Goal: Information Seeking & Learning: Check status

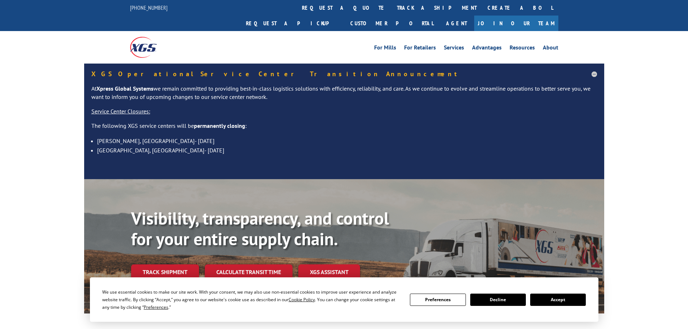
scroll to position [72, 0]
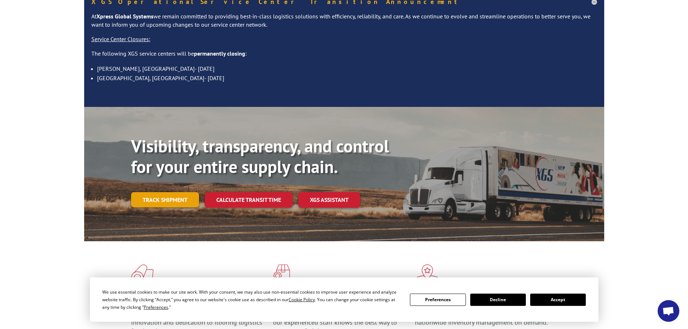
click at [178, 192] on link "Track shipment" at bounding box center [165, 199] width 68 height 15
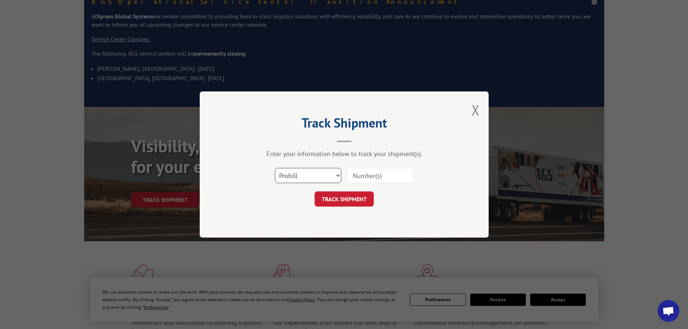
click at [297, 176] on select "Select category... Probill BOL PO" at bounding box center [308, 175] width 66 height 15
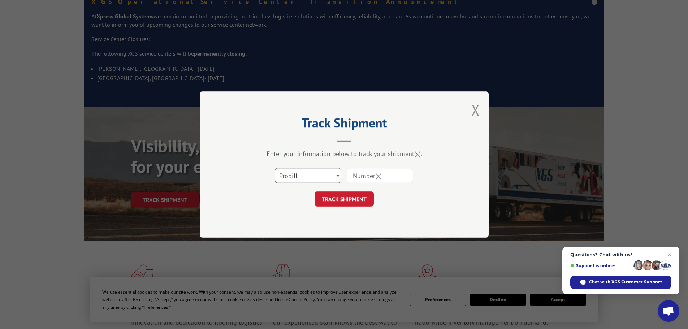
select select "bol"
click at [275, 168] on select "Select category... Probill BOL PO" at bounding box center [308, 175] width 66 height 15
click at [372, 176] on input at bounding box center [380, 175] width 66 height 15
paste input "07282624061728566"
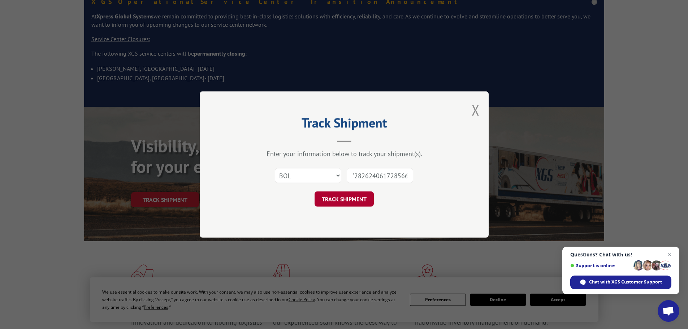
type input "07282624061728566"
click at [357, 194] on button "TRACK SHIPMENT" at bounding box center [344, 199] width 59 height 15
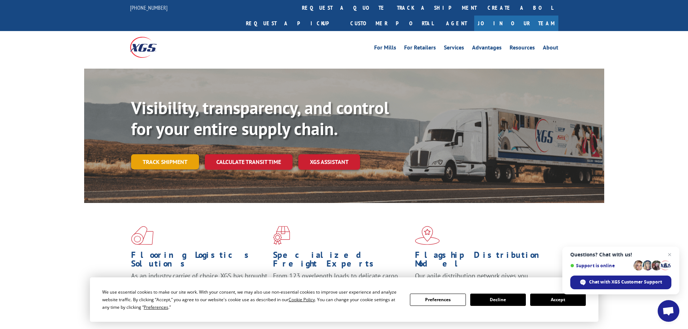
click at [184, 154] on link "Track shipment" at bounding box center [165, 161] width 68 height 15
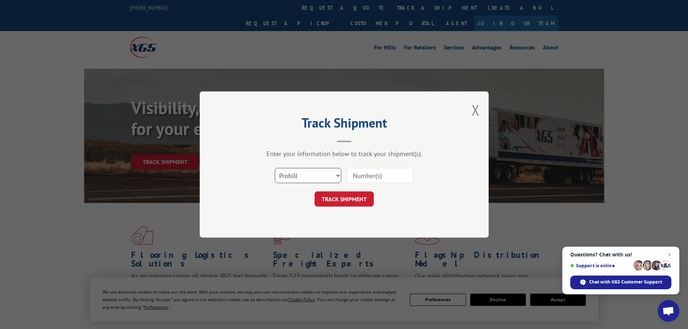
click at [298, 178] on select "Select category... Probill BOL PO" at bounding box center [308, 175] width 66 height 15
select select "bol"
click at [275, 168] on select "Select category... Probill BOL PO" at bounding box center [308, 175] width 66 height 15
click at [364, 178] on input at bounding box center [380, 175] width 66 height 15
paste input "07282624061728566"
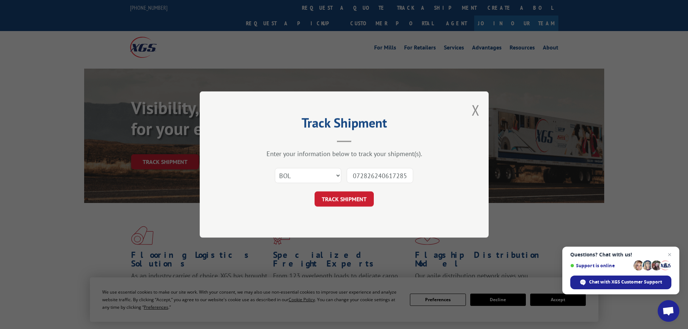
scroll to position [0, 8]
type input "07282624061728566"
click at [364, 195] on button "TRACK SHIPMENT" at bounding box center [344, 199] width 59 height 15
